Goal: Information Seeking & Learning: Compare options

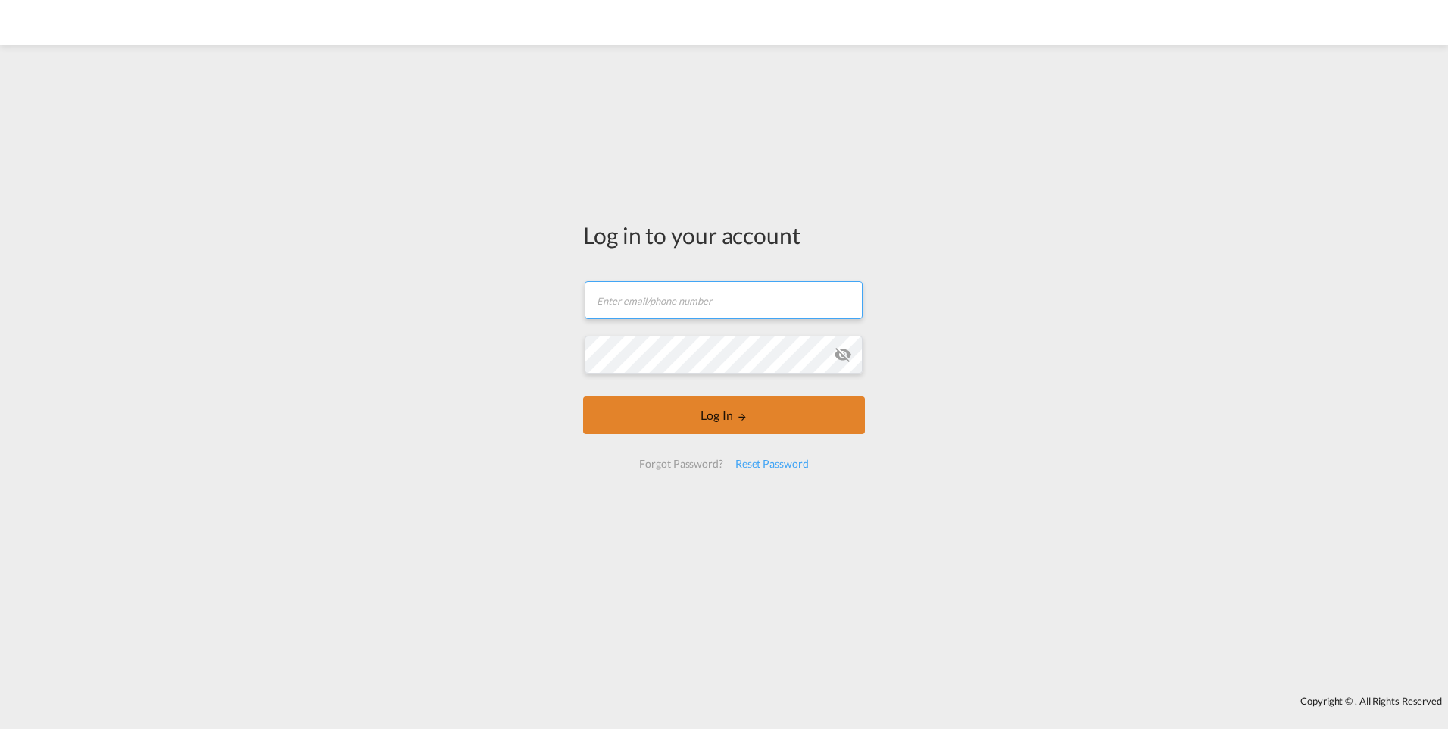
type input "[PERSON_NAME][EMAIL_ADDRESS][PERSON_NAME][DOMAIN_NAME]"
click at [752, 416] on button "Log In" at bounding box center [724, 415] width 282 height 38
